Goal: Task Accomplishment & Management: Complete application form

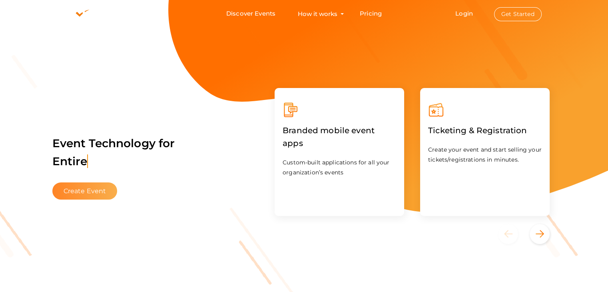
click at [72, 185] on button "Create Event" at bounding box center [84, 190] width 65 height 17
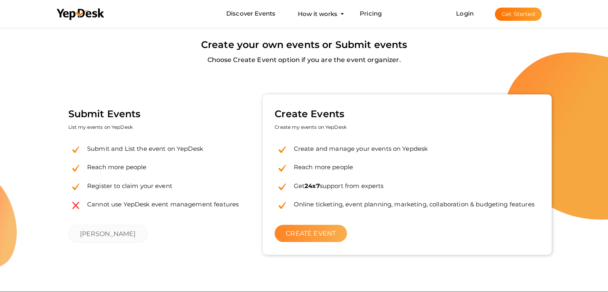
click at [316, 242] on link "CREATE EVENT" at bounding box center [311, 233] width 72 height 17
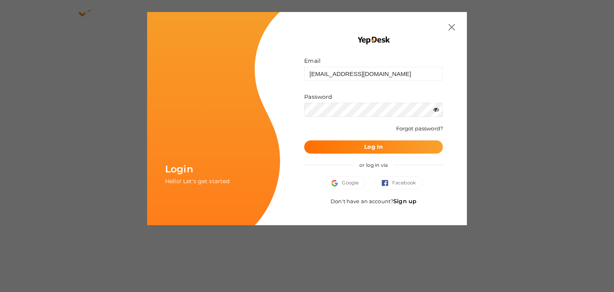
click at [403, 130] on div "Wrong Credentials Forgot password?" at bounding box center [373, 133] width 139 height 16
click at [400, 140] on button "Log In" at bounding box center [373, 146] width 139 height 13
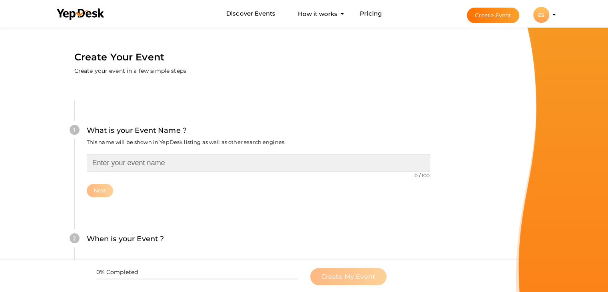
click at [160, 161] on input "text" at bounding box center [258, 163] width 343 height 18
paste input "Engineering Scientist Awards"
type input "Engineering Scientist Awards"
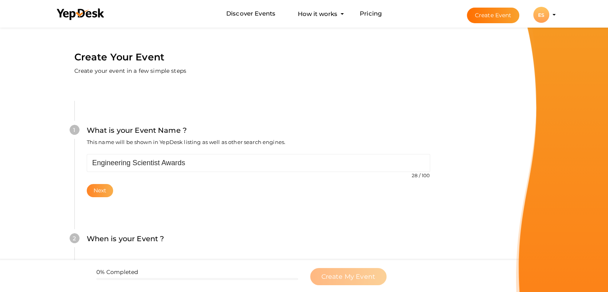
click at [106, 187] on button "Next" at bounding box center [100, 190] width 27 height 13
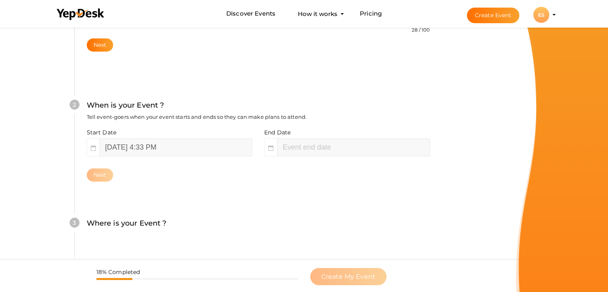
scroll to position [164, 0]
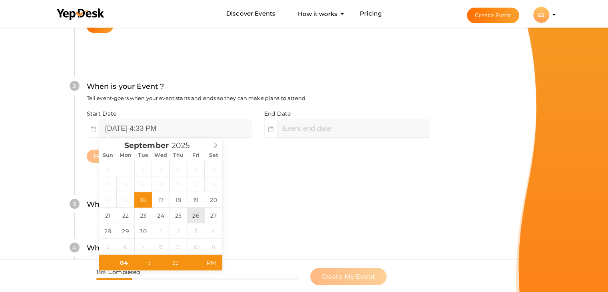
type input "[DATE] 4:33 PM"
type input "06"
type input "33"
click at [305, 132] on input "September 26, 2025 6:33 PM" at bounding box center [353, 128] width 153 height 18
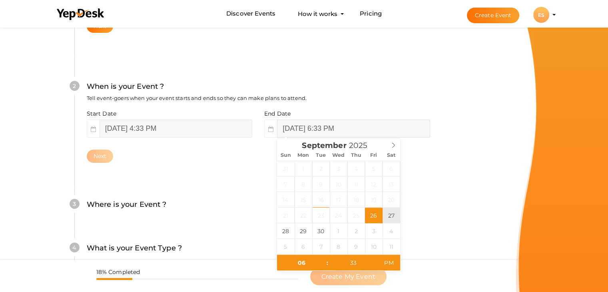
type input "September 27, 2025 6:33 PM"
click at [197, 130] on input "September 26, 2025 4:33 PM" at bounding box center [176, 128] width 153 height 18
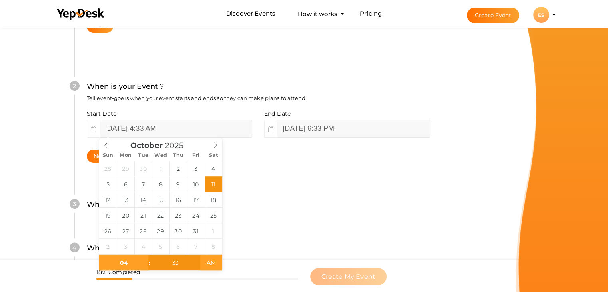
click at [214, 258] on span "AM" at bounding box center [211, 263] width 22 height 16
type input "October 26, 2025 4:33 AM"
type input "October 26, 2025 6:33 AM"
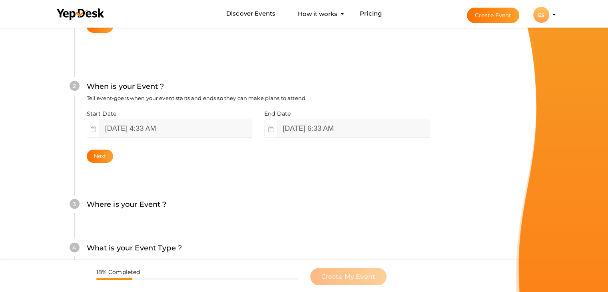
click at [271, 213] on div "Where is your Event ? Tell event-goers where your event location is." at bounding box center [258, 209] width 343 height 20
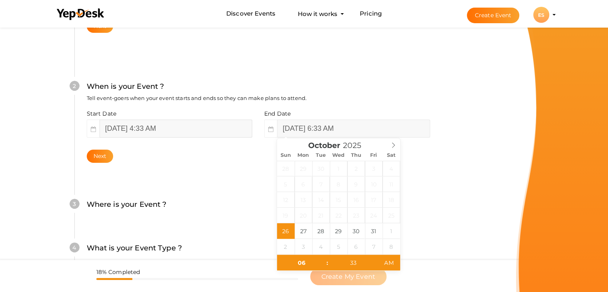
click at [139, 125] on input "October 26, 2025 4:33 AM" at bounding box center [176, 128] width 153 height 18
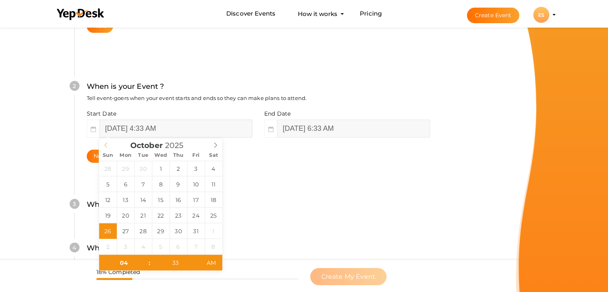
click at [103, 146] on div "October 2025" at bounding box center [160, 143] width 123 height 11
type input "[DATE] 4:33 AM"
click at [329, 133] on input "October 26, 2025 6:33 AM" at bounding box center [353, 128] width 153 height 18
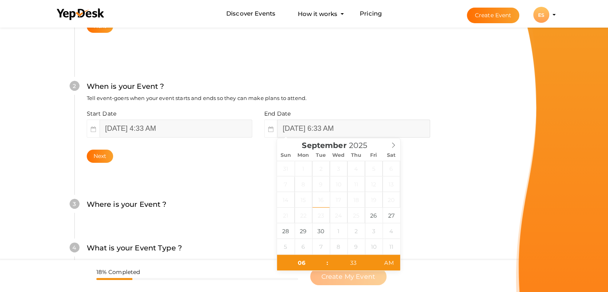
click at [282, 146] on div "September 2025" at bounding box center [338, 143] width 123 height 11
type input "[DATE] 6:33 AM"
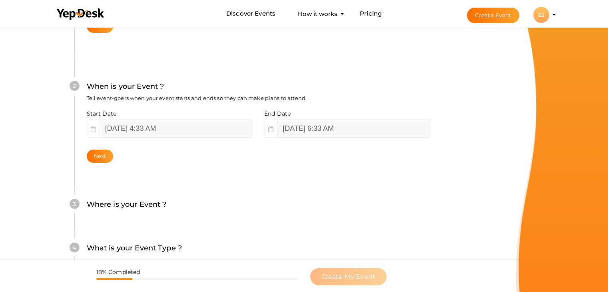
click at [453, 207] on div "What is your Event Name ? This name will be shown in YepDesk listing as well as…" at bounding box center [258, 148] width 416 height 472
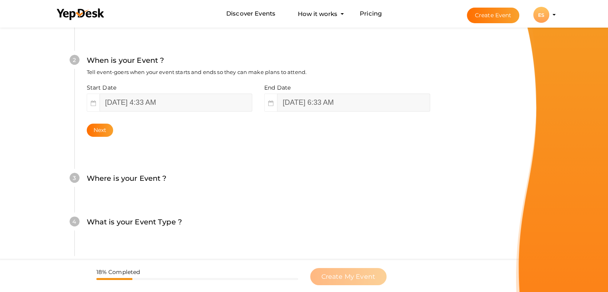
scroll to position [204, 0]
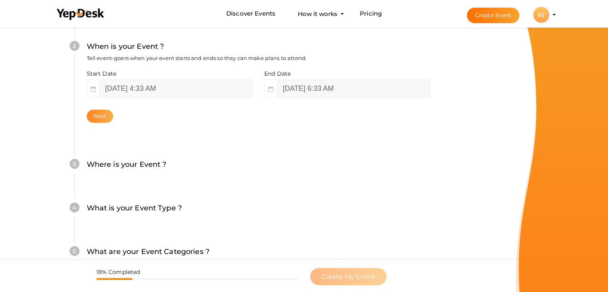
click at [94, 117] on button "Next" at bounding box center [100, 115] width 27 height 13
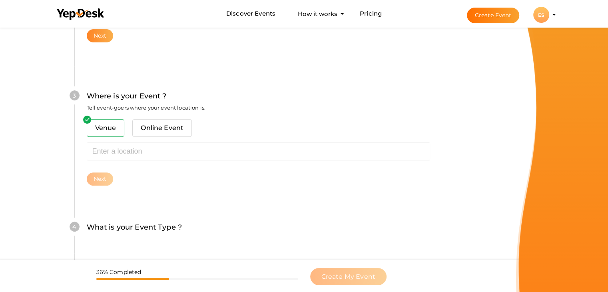
scroll to position [294, 0]
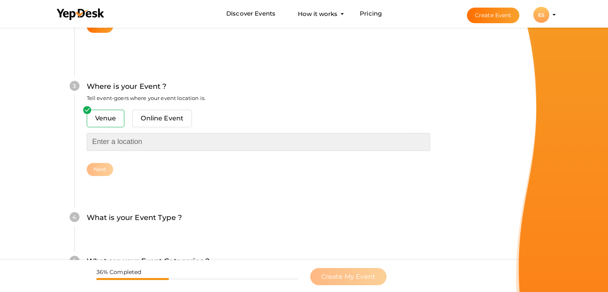
click at [106, 143] on input "text" at bounding box center [258, 142] width 343 height 18
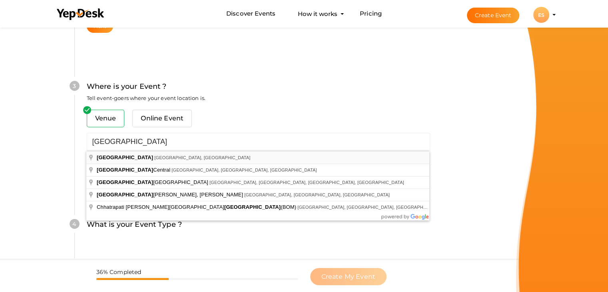
type input "[GEOGRAPHIC_DATA], [GEOGRAPHIC_DATA], [GEOGRAPHIC_DATA]"
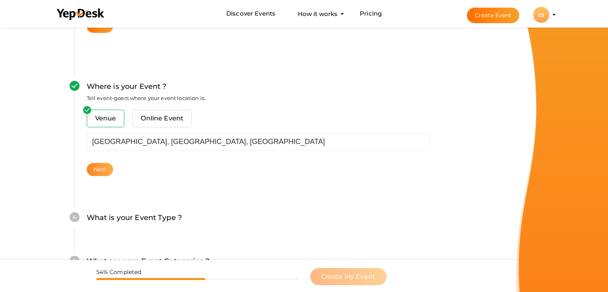
click at [103, 167] on button "Next" at bounding box center [100, 169] width 27 height 13
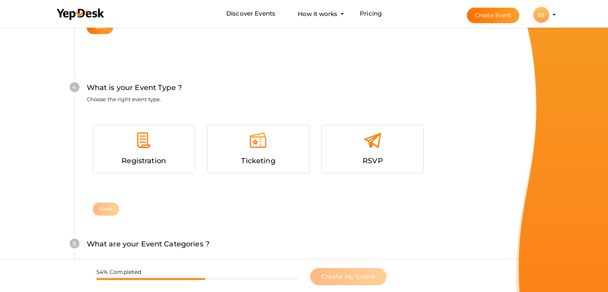
scroll to position [437, 0]
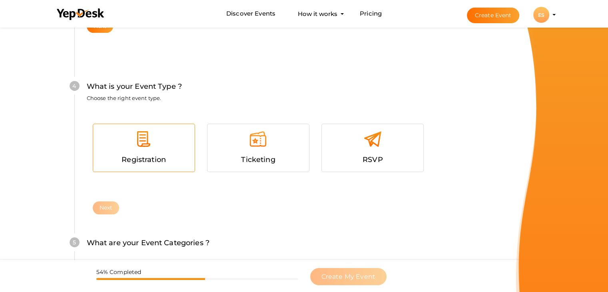
click at [164, 159] on span "Registration" at bounding box center [143, 159] width 44 height 9
click at [109, 207] on button "Next" at bounding box center [106, 207] width 27 height 13
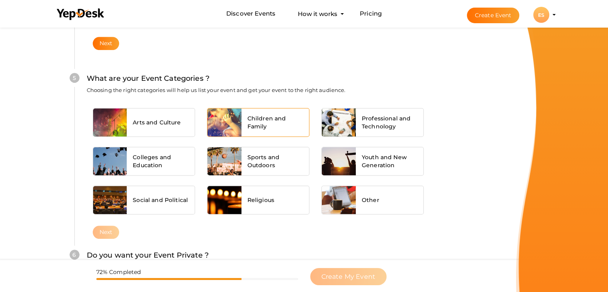
scroll to position [605, 0]
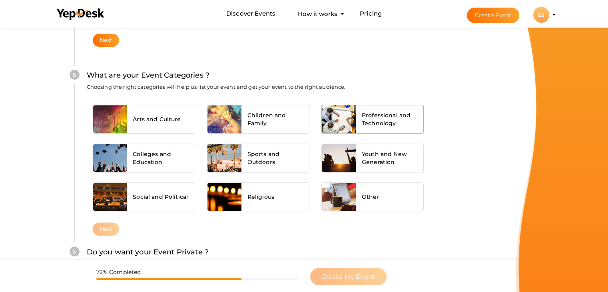
click at [371, 123] on span "Professional and Technology" at bounding box center [390, 119] width 56 height 16
click at [105, 229] on button "Next" at bounding box center [106, 228] width 27 height 13
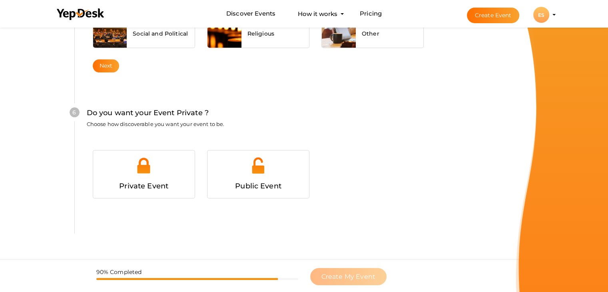
scroll to position [780, 0]
click at [276, 181] on span "Public Event" at bounding box center [258, 185] width 46 height 9
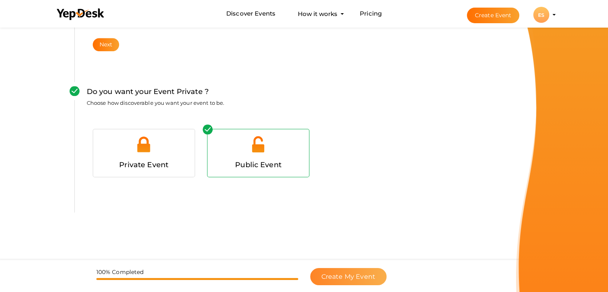
click at [358, 271] on button "Create My Event" at bounding box center [348, 276] width 76 height 17
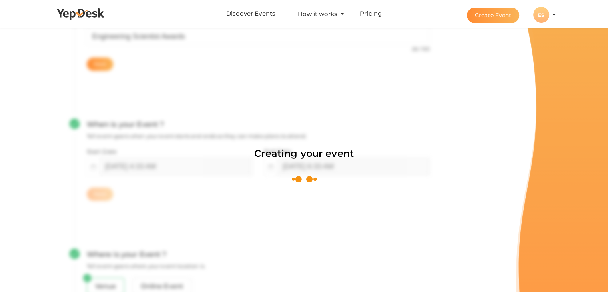
scroll to position [120, 0]
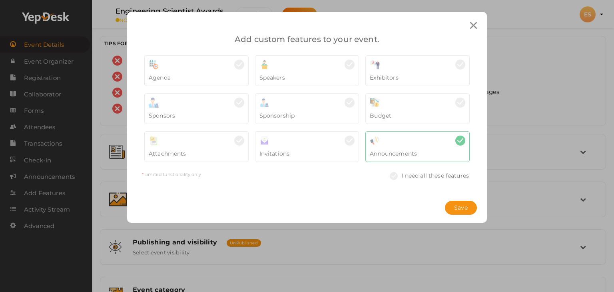
click at [468, 28] on div at bounding box center [473, 25] width 15 height 15
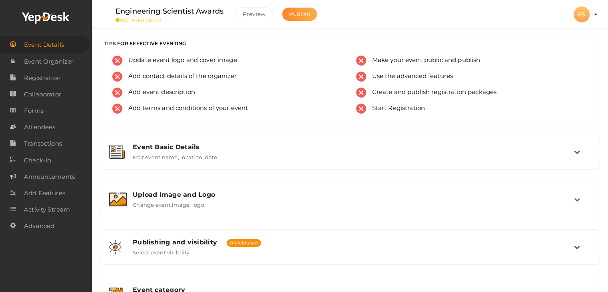
click at [306, 16] on span "Publish" at bounding box center [299, 13] width 21 height 7
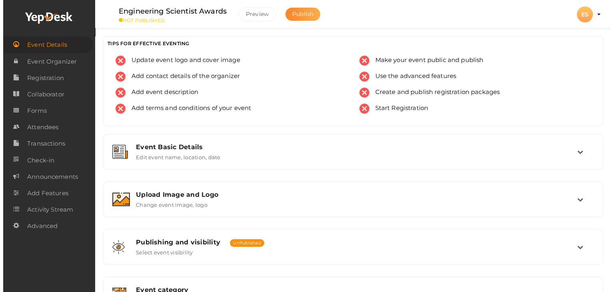
scroll to position [135, 0]
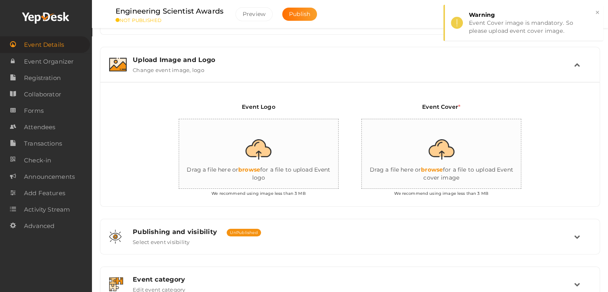
click at [303, 143] on input "file" at bounding box center [259, 154] width 160 height 70
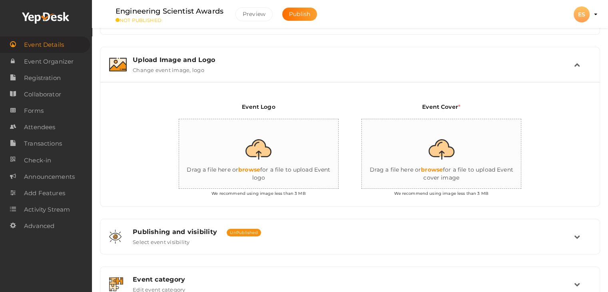
type input "C:\fakepath\Engineering Scientist Logo (1).png"
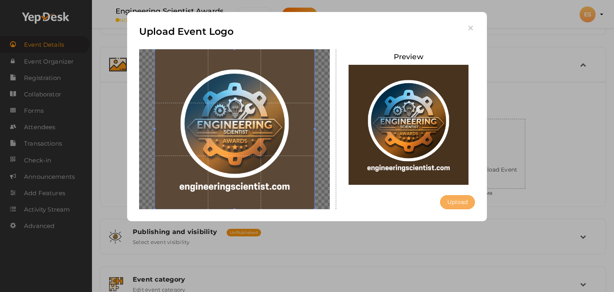
click at [457, 201] on button "Upload" at bounding box center [457, 202] width 35 height 14
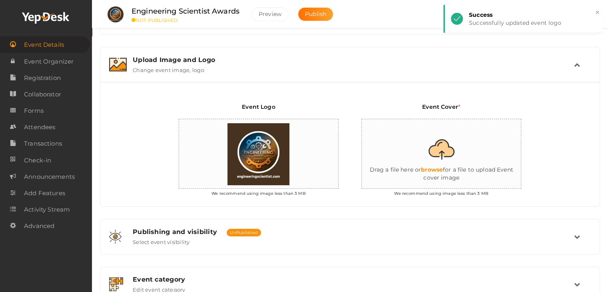
click at [483, 165] on input "file" at bounding box center [442, 154] width 160 height 70
type input "C:\fakepath\September Add Video (3).png"
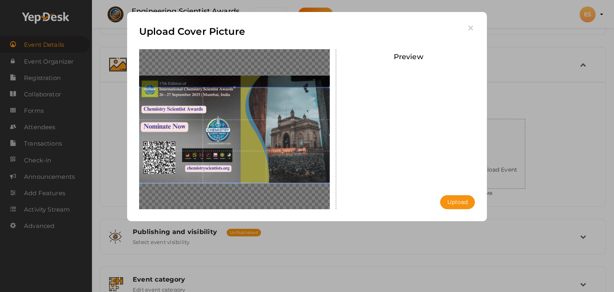
click at [263, 138] on span at bounding box center [234, 136] width 191 height 96
click at [235, 88] on div at bounding box center [234, 136] width 191 height 96
click at [254, 165] on span at bounding box center [234, 136] width 191 height 96
click at [460, 202] on button "Upload" at bounding box center [457, 202] width 35 height 14
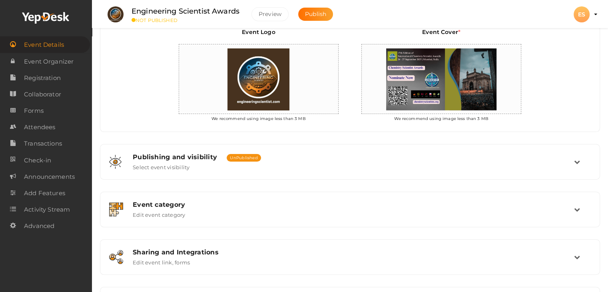
scroll to position [178, 0]
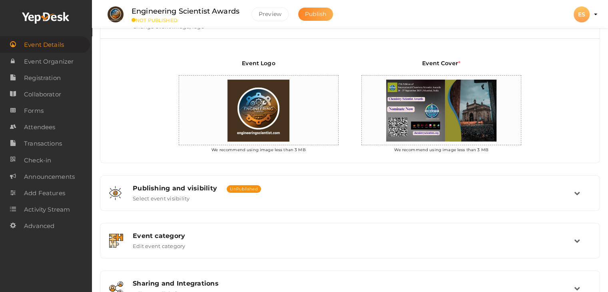
click at [311, 12] on span "Publish" at bounding box center [315, 13] width 21 height 7
click at [321, 18] on button "Publish" at bounding box center [315, 14] width 35 height 13
click at [316, 12] on span "Publish" at bounding box center [315, 13] width 21 height 7
click at [326, 12] on span "Publish" at bounding box center [336, 13] width 21 height 7
